Goal: Information Seeking & Learning: Learn about a topic

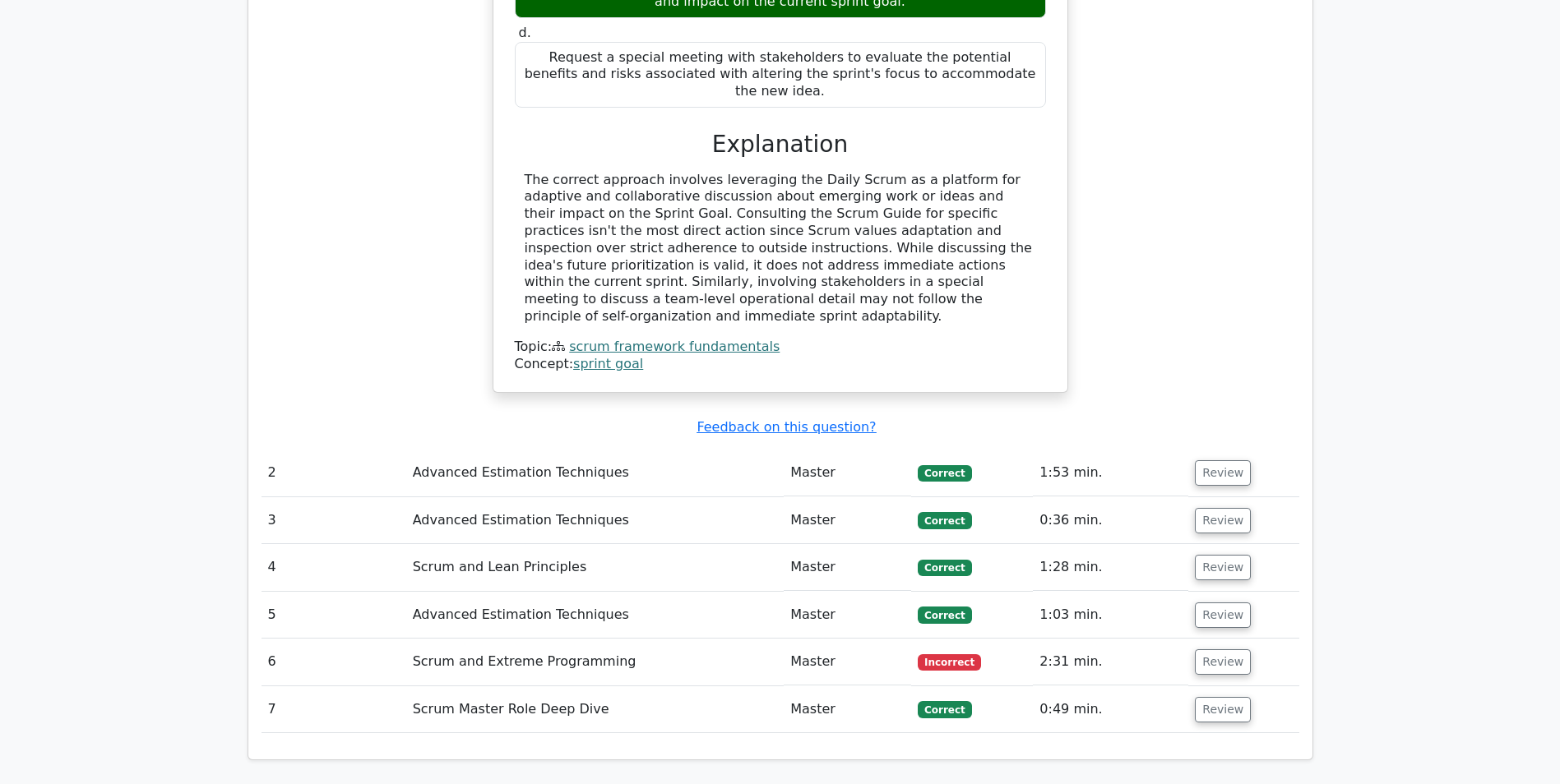
scroll to position [1808, 0]
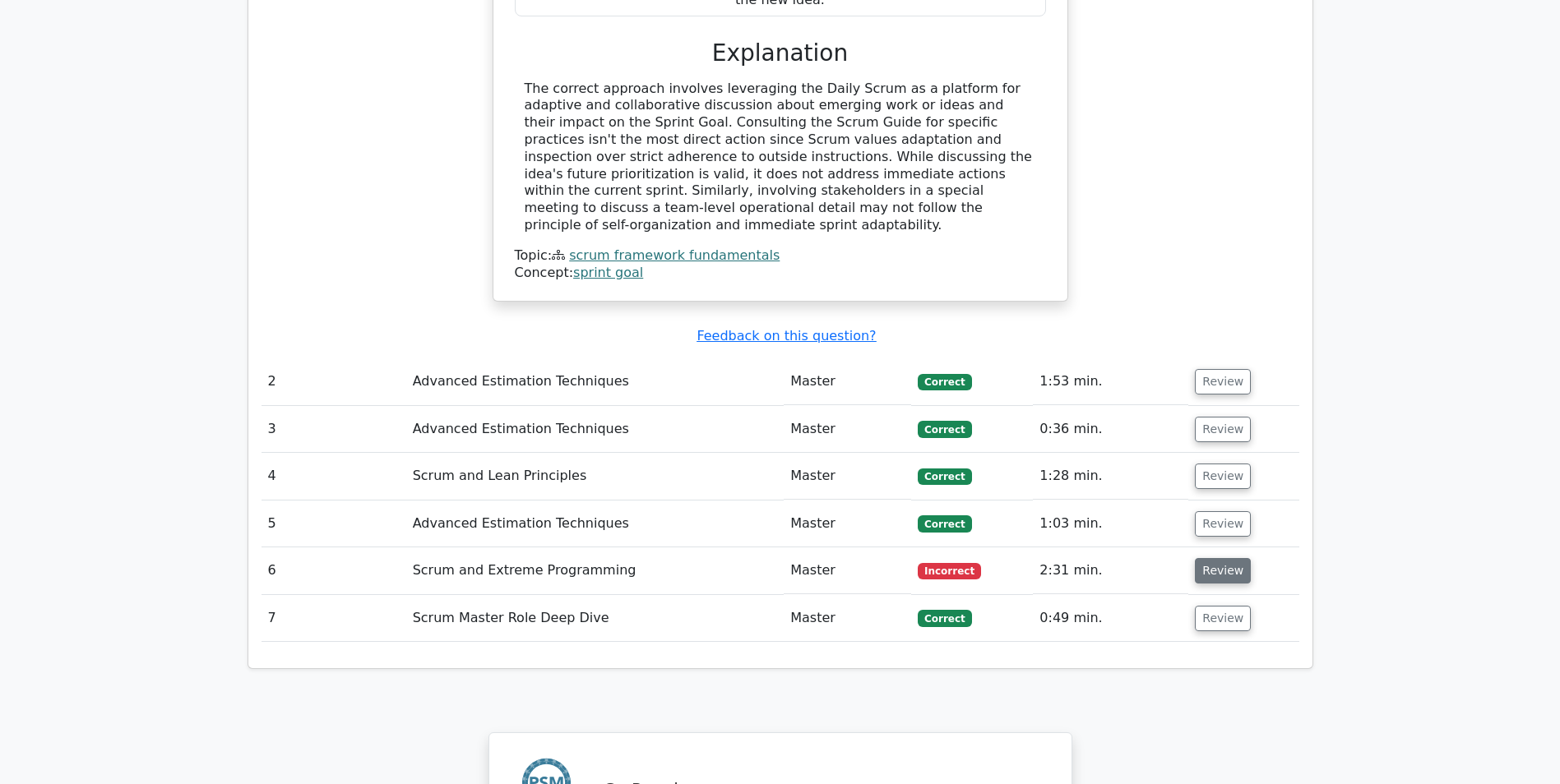
click at [1212, 559] on button "Review" at bounding box center [1223, 571] width 56 height 25
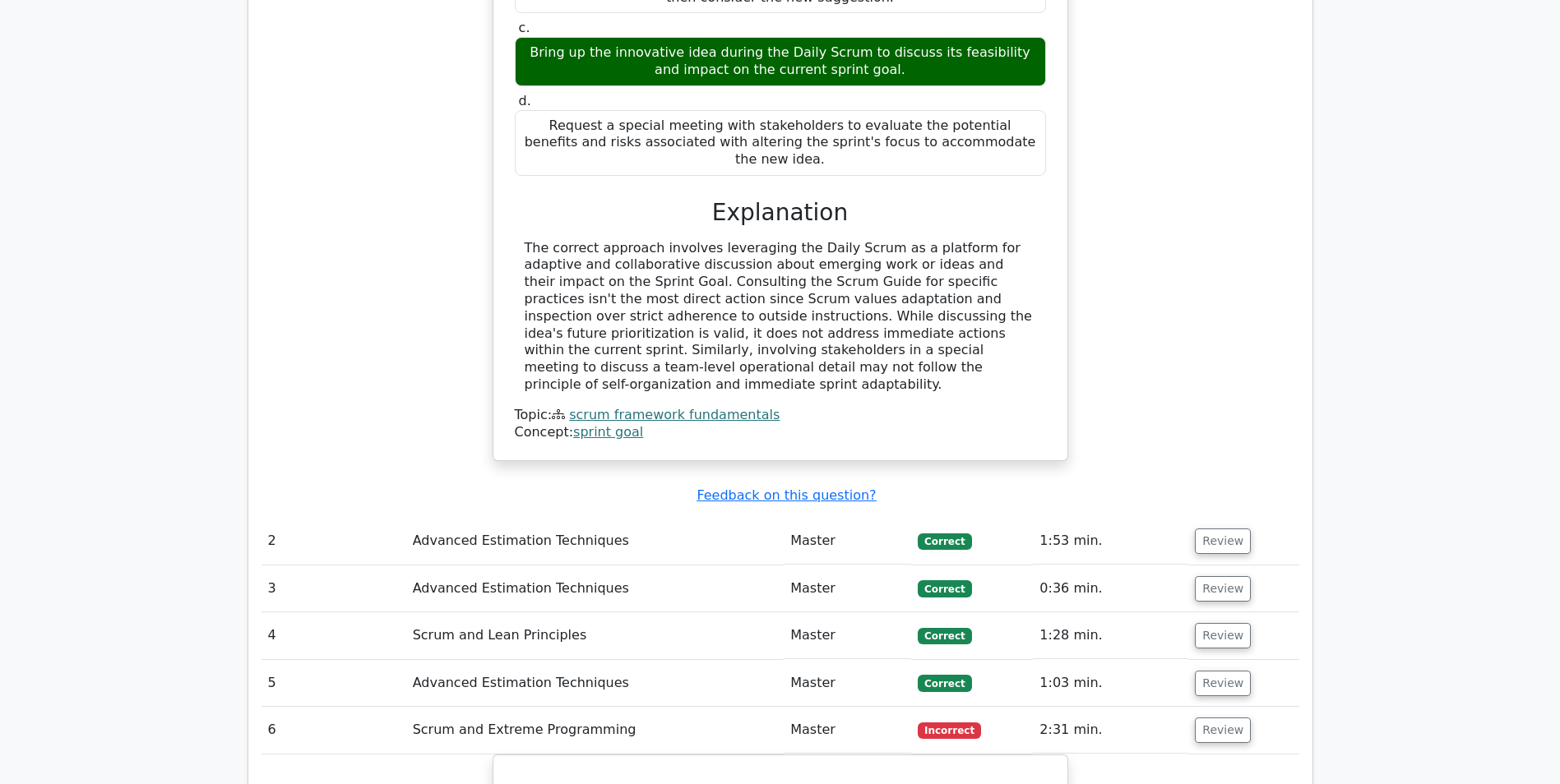
scroll to position [1644, 0]
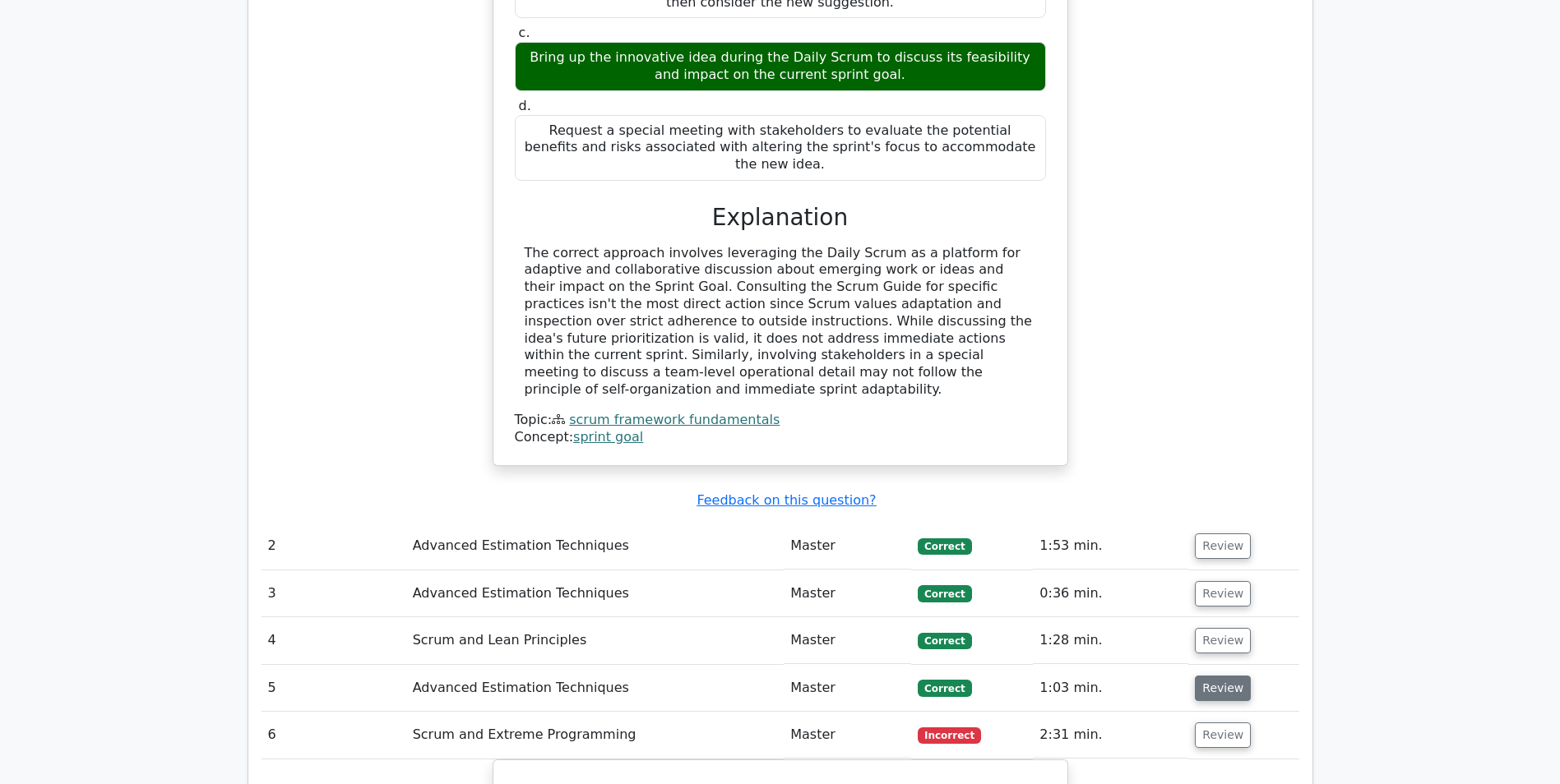
click at [1217, 676] on button "Review" at bounding box center [1223, 688] width 56 height 25
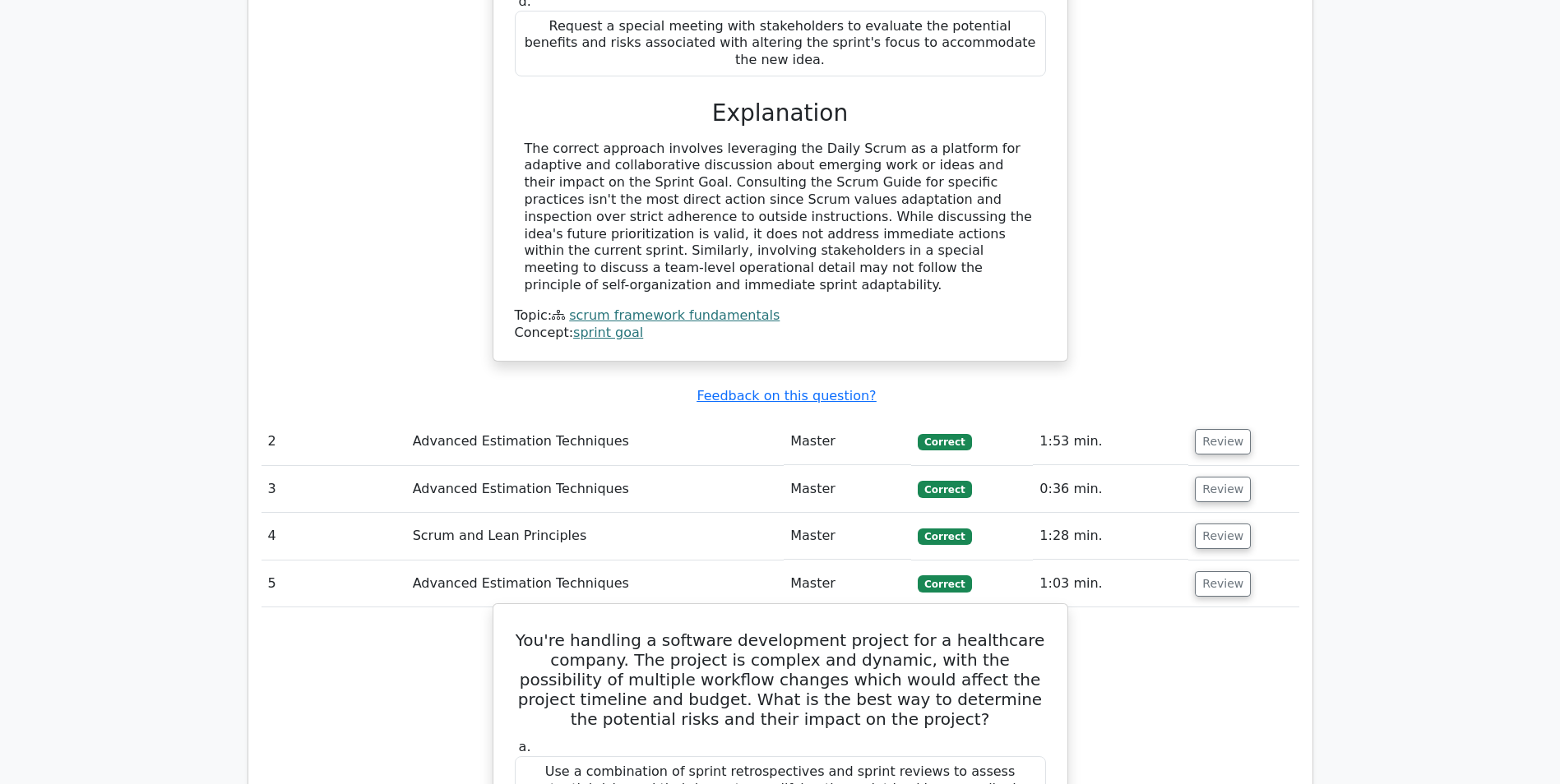
scroll to position [1891, 0]
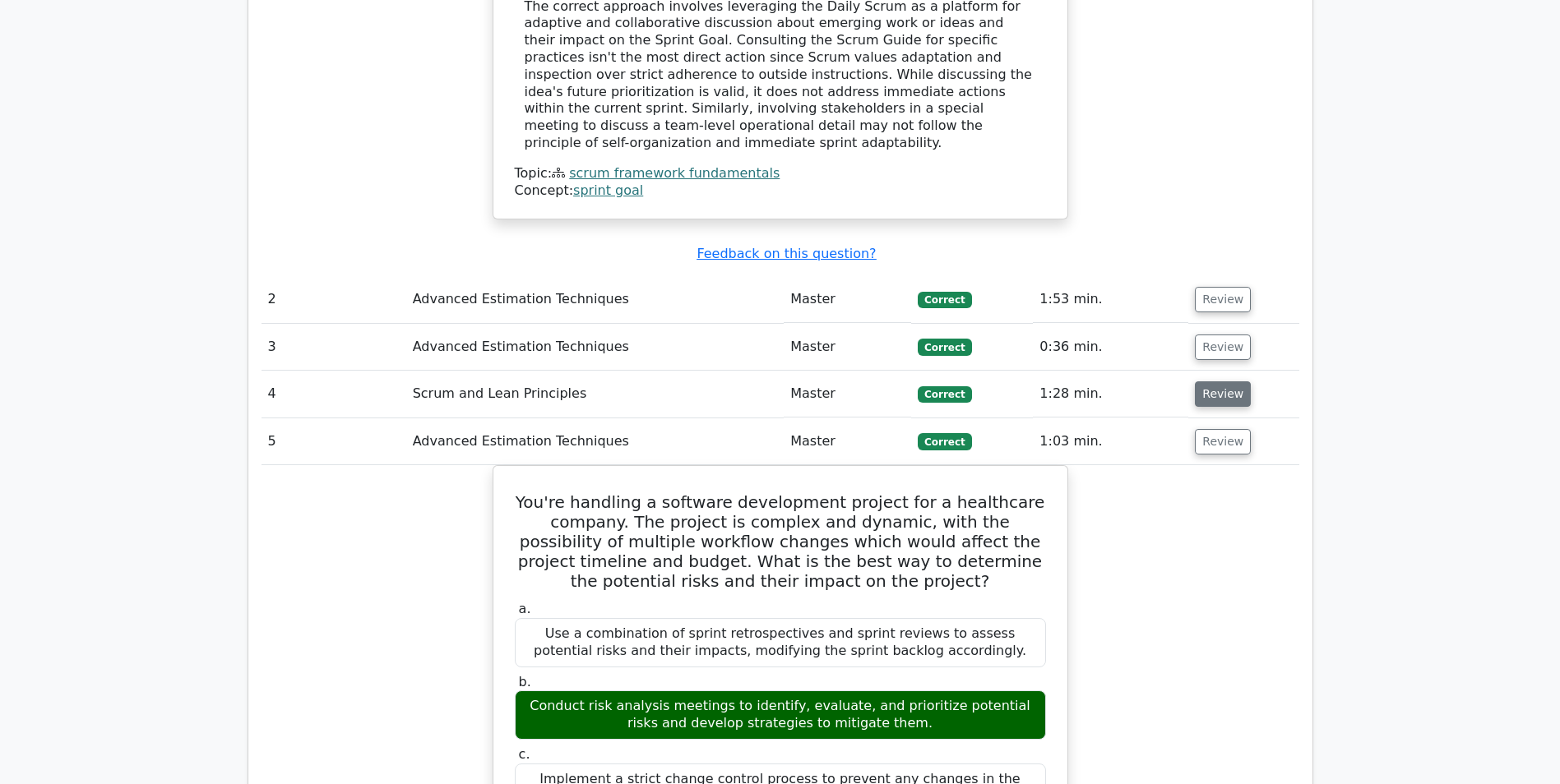
click at [1221, 381] on button "Review" at bounding box center [1223, 394] width 56 height 25
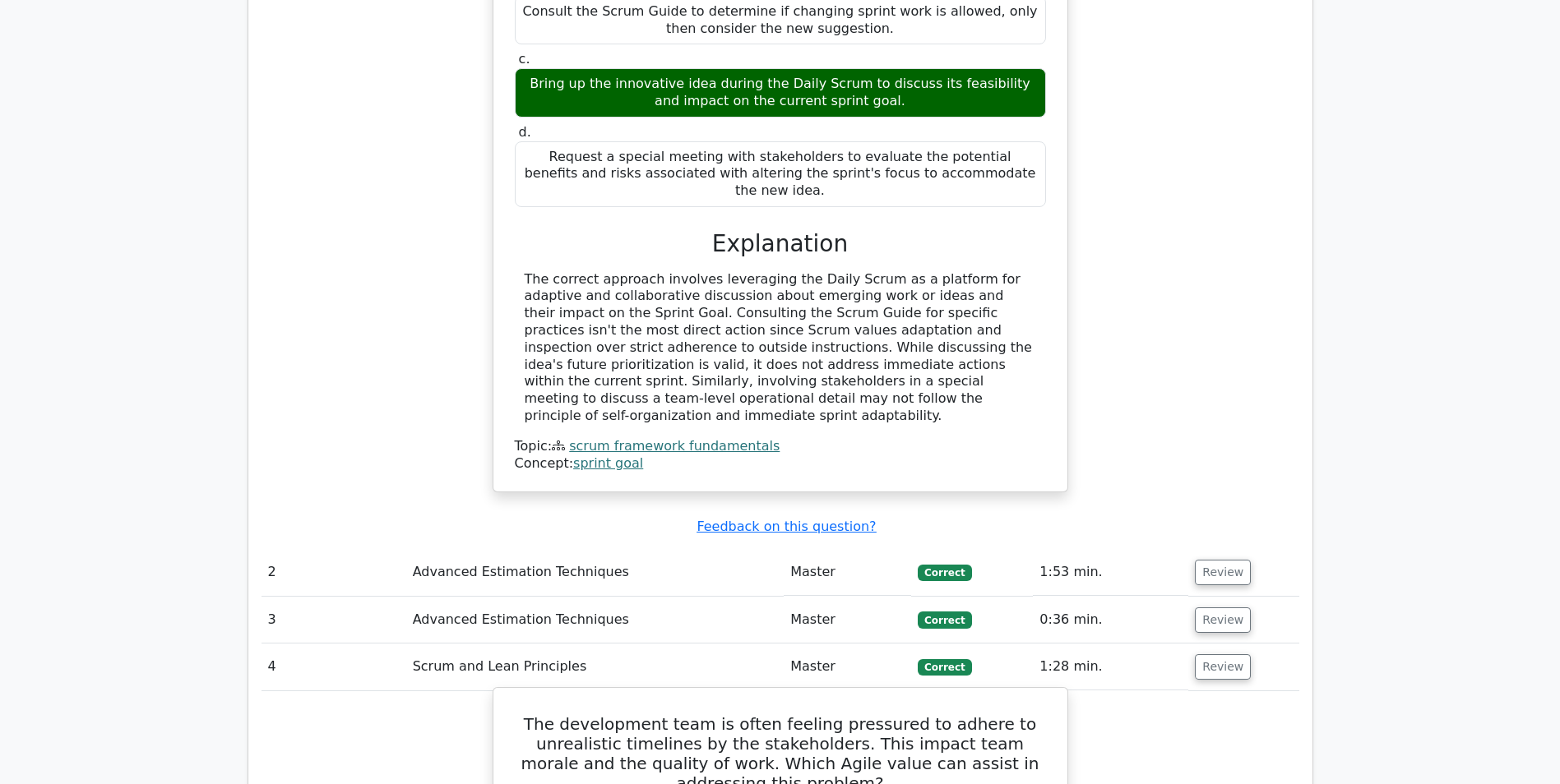
scroll to position [1562, 0]
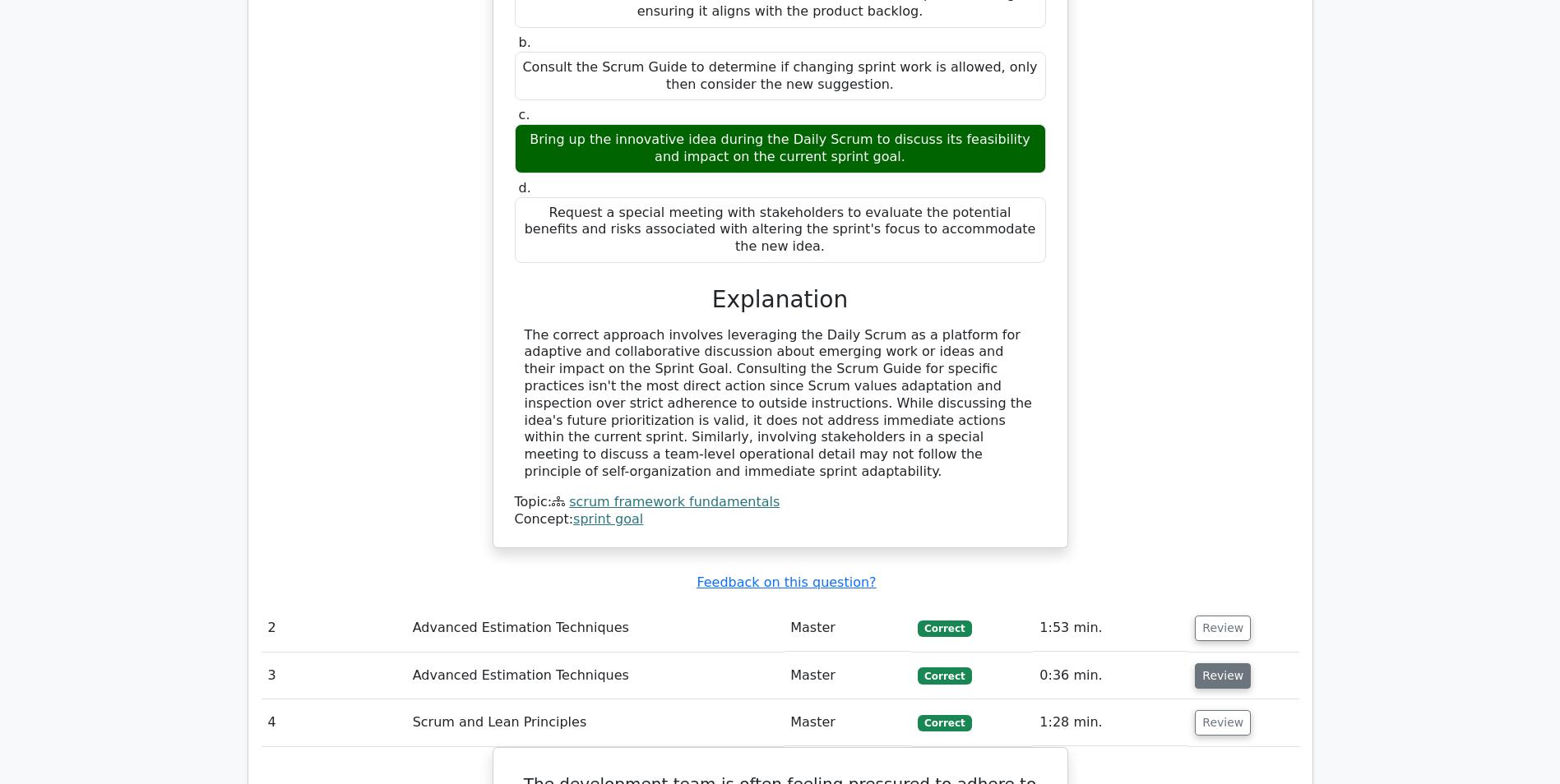
click at [1206, 664] on button "Review" at bounding box center [1223, 676] width 56 height 25
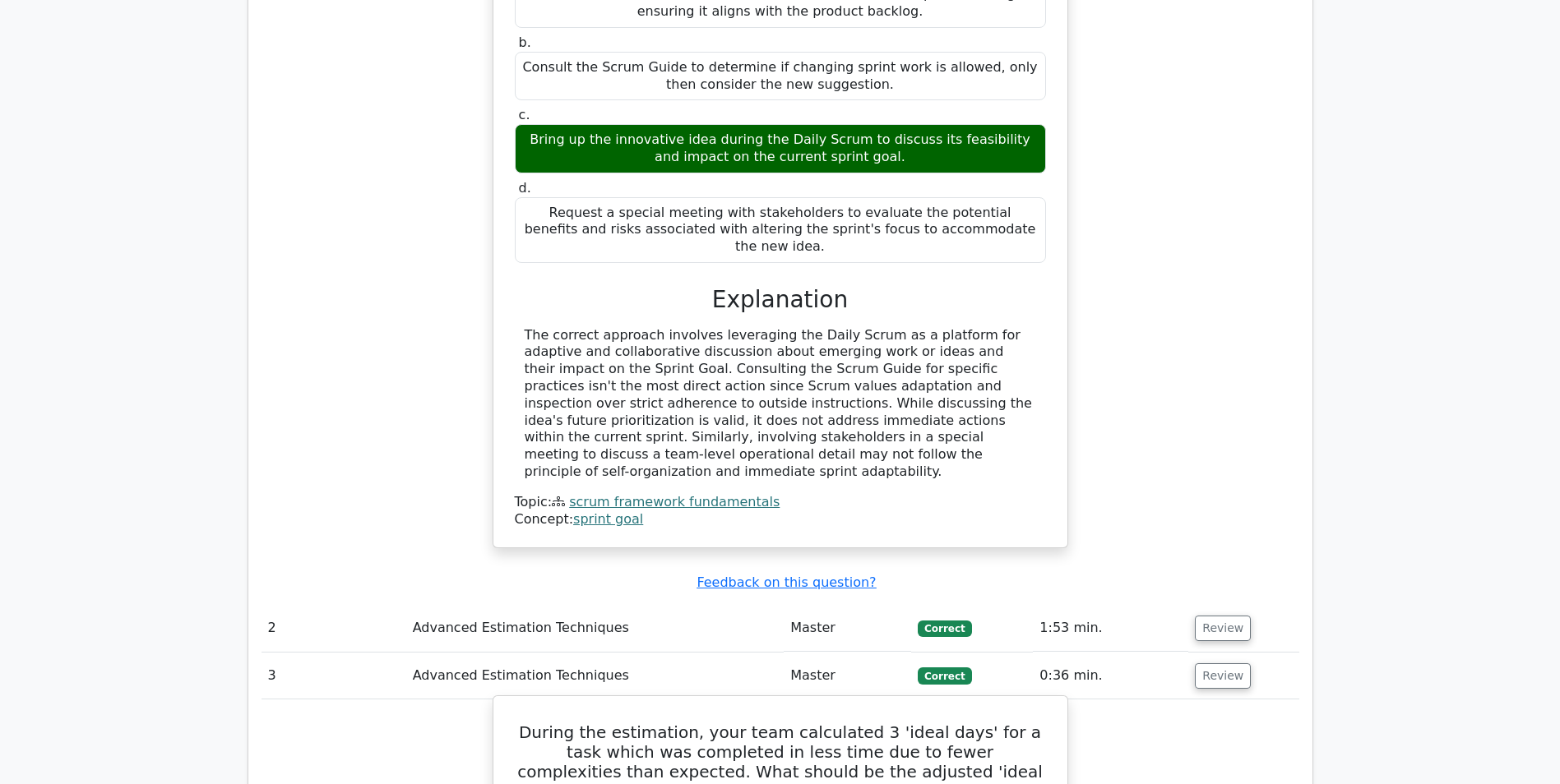
scroll to position [1808, 0]
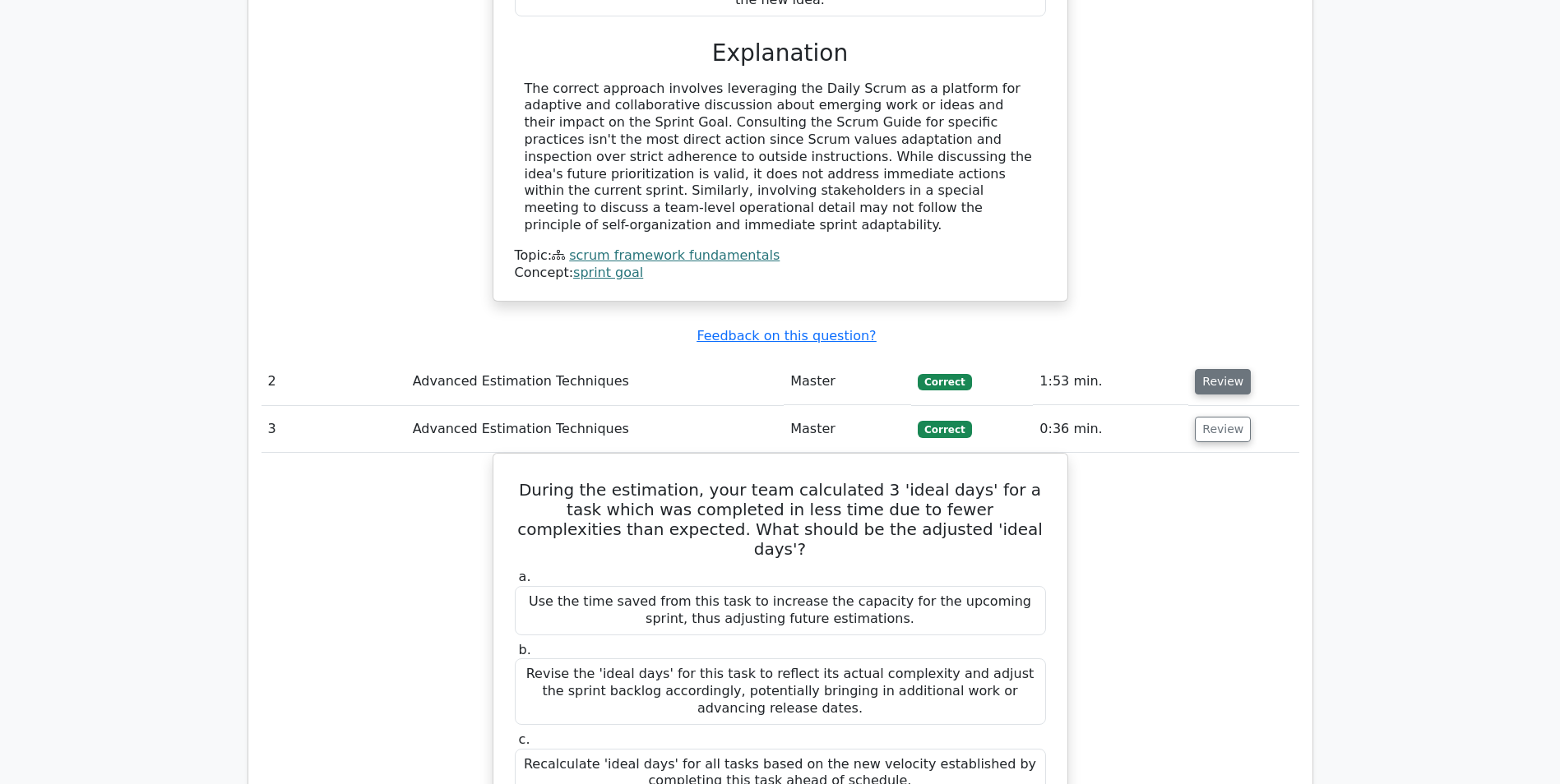
click at [1225, 369] on button "Review" at bounding box center [1223, 381] width 56 height 25
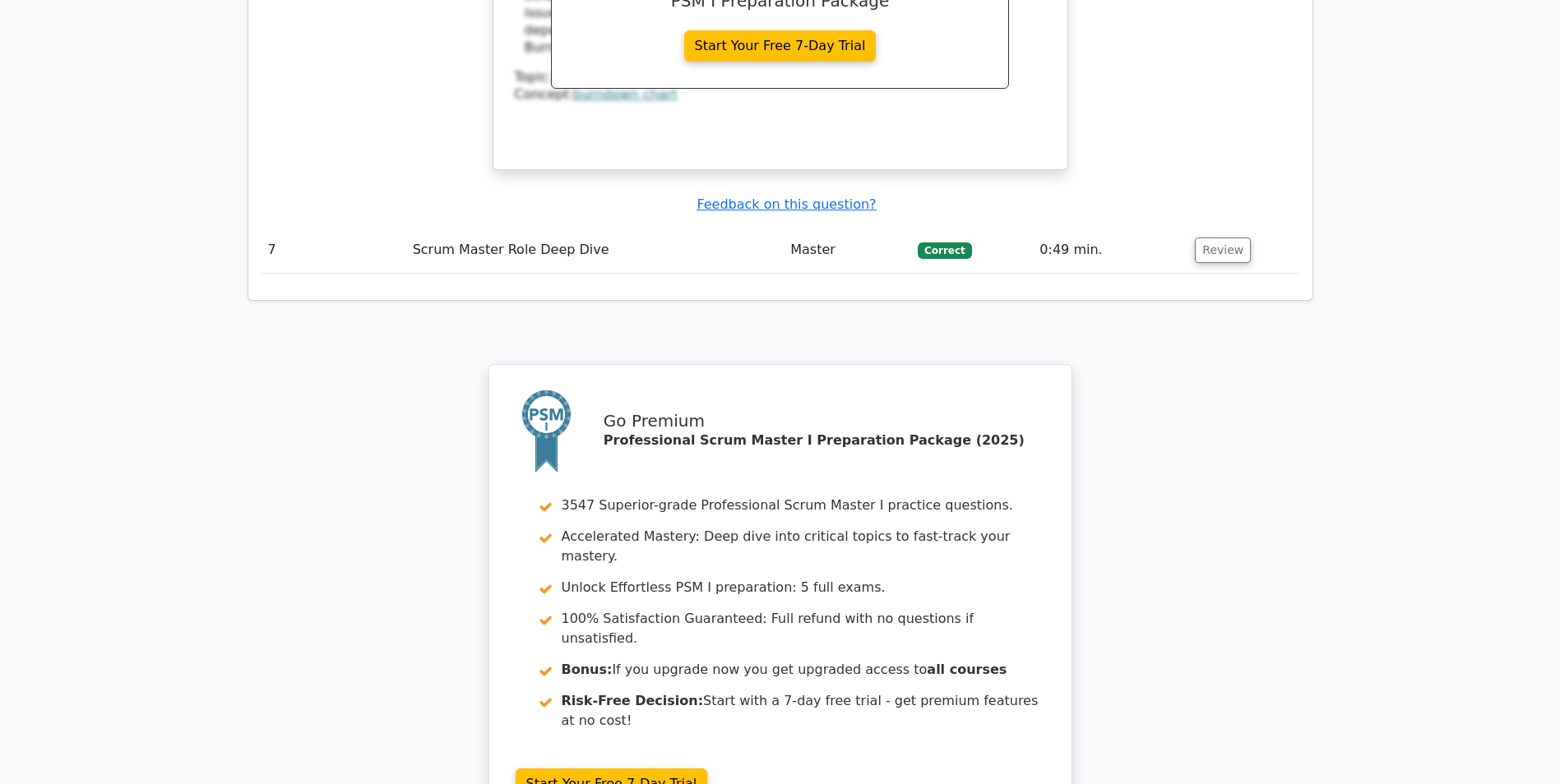
scroll to position [6060, 0]
